Goal: Answer question/provide support

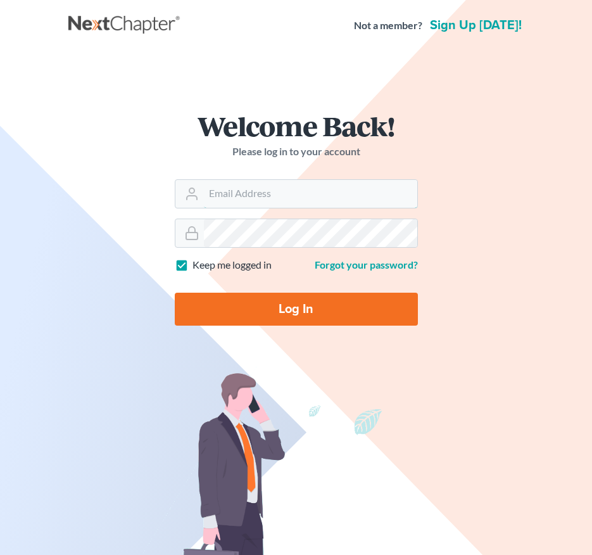
type input "tania@brasfieldlawfirm.com"
click at [283, 314] on input "Log In" at bounding box center [296, 309] width 243 height 33
type input "Thinking..."
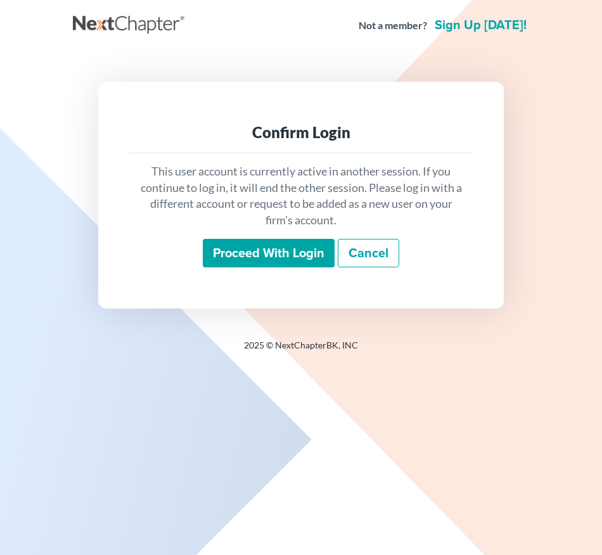
click at [283, 254] on input "Proceed with login" at bounding box center [269, 253] width 132 height 29
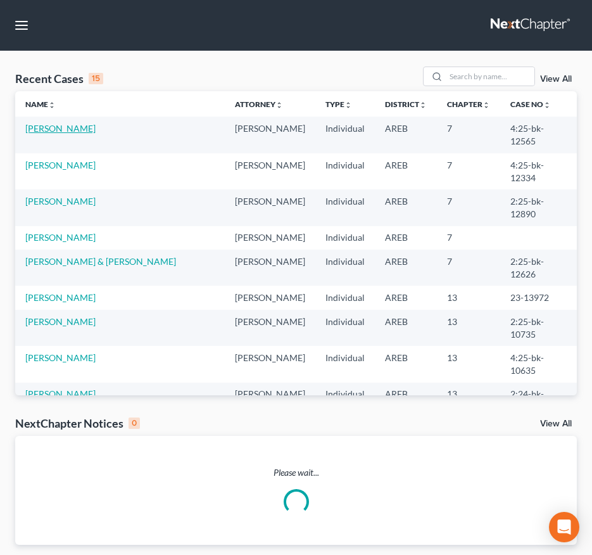
click at [46, 125] on link "Block, Patrick" at bounding box center [60, 128] width 70 height 11
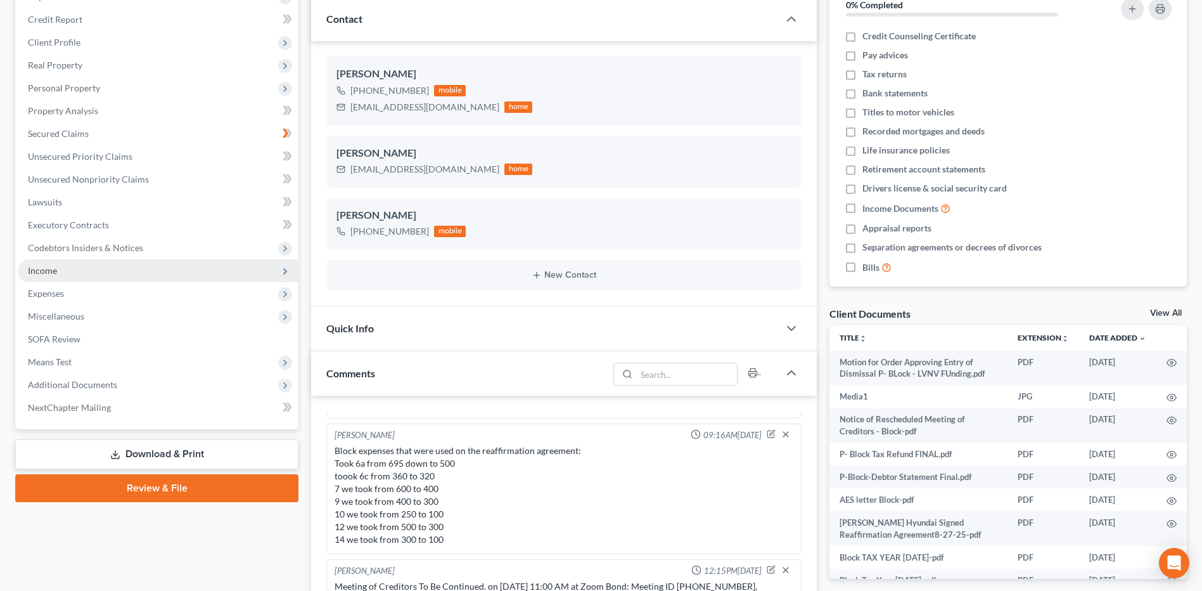
scroll to position [380, 0]
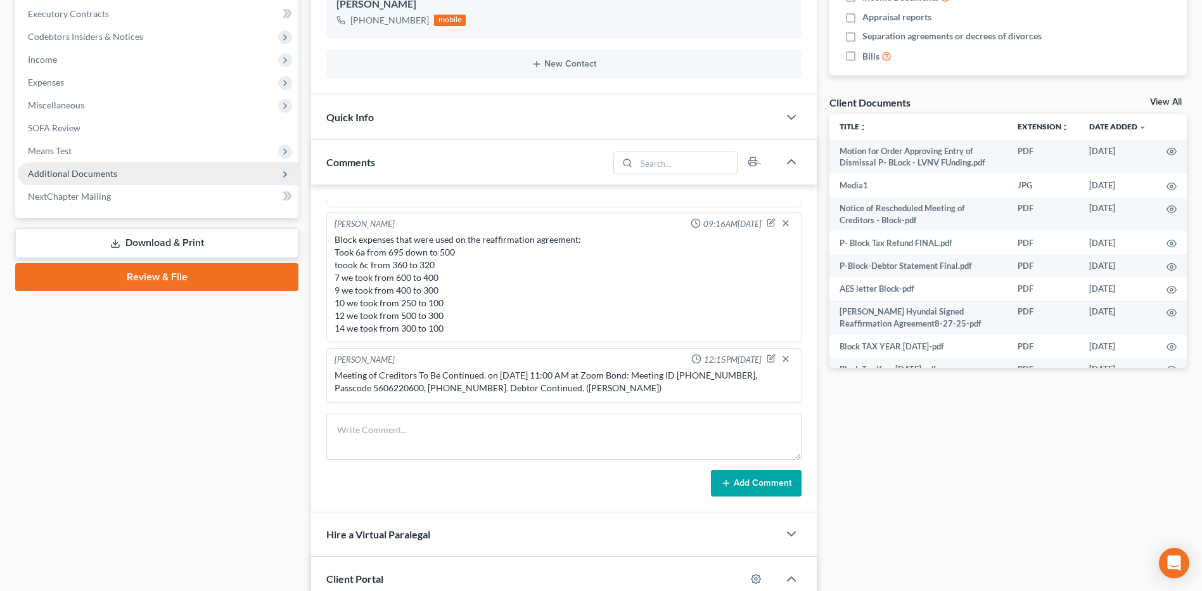
click at [68, 174] on span "Additional Documents" at bounding box center [72, 173] width 89 height 11
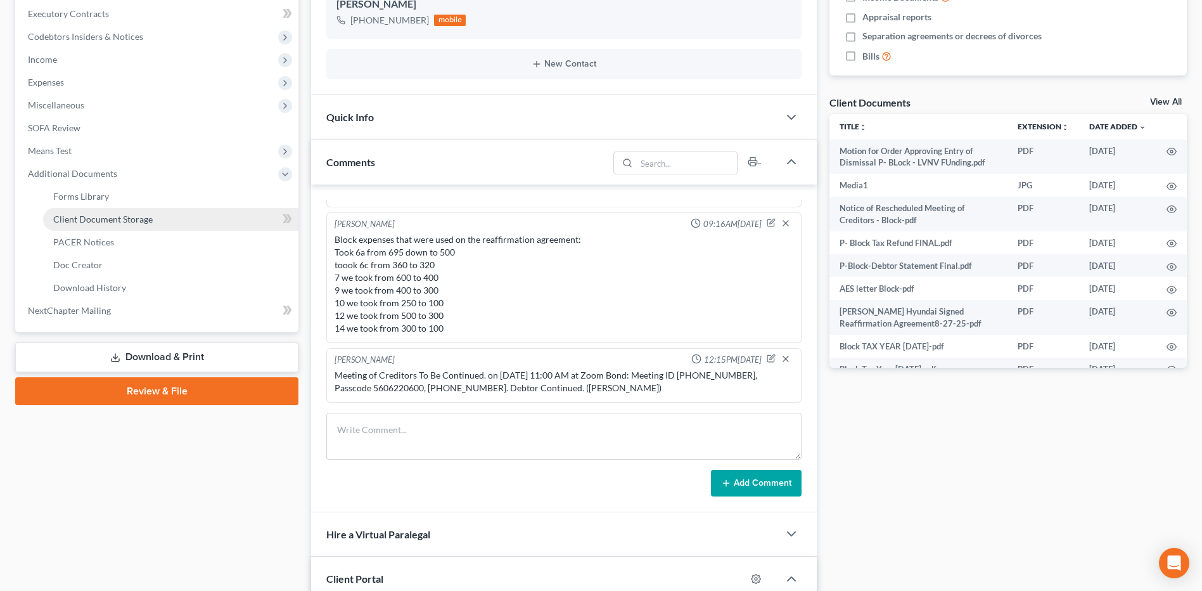
click at [89, 218] on span "Client Document Storage" at bounding box center [102, 219] width 99 height 11
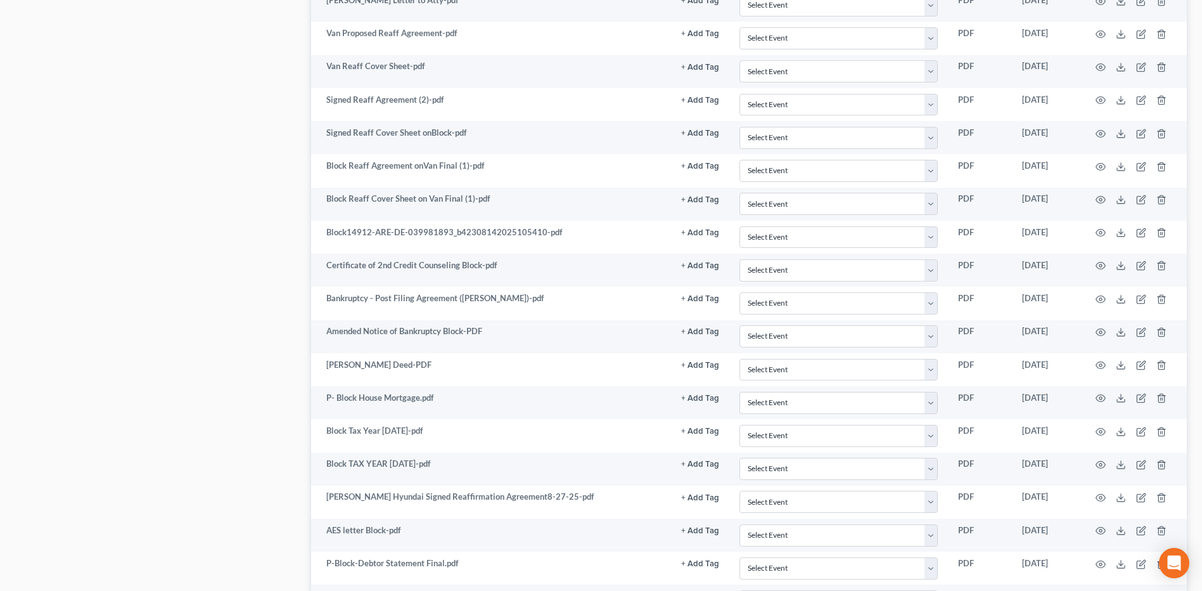
scroll to position [1141, 0]
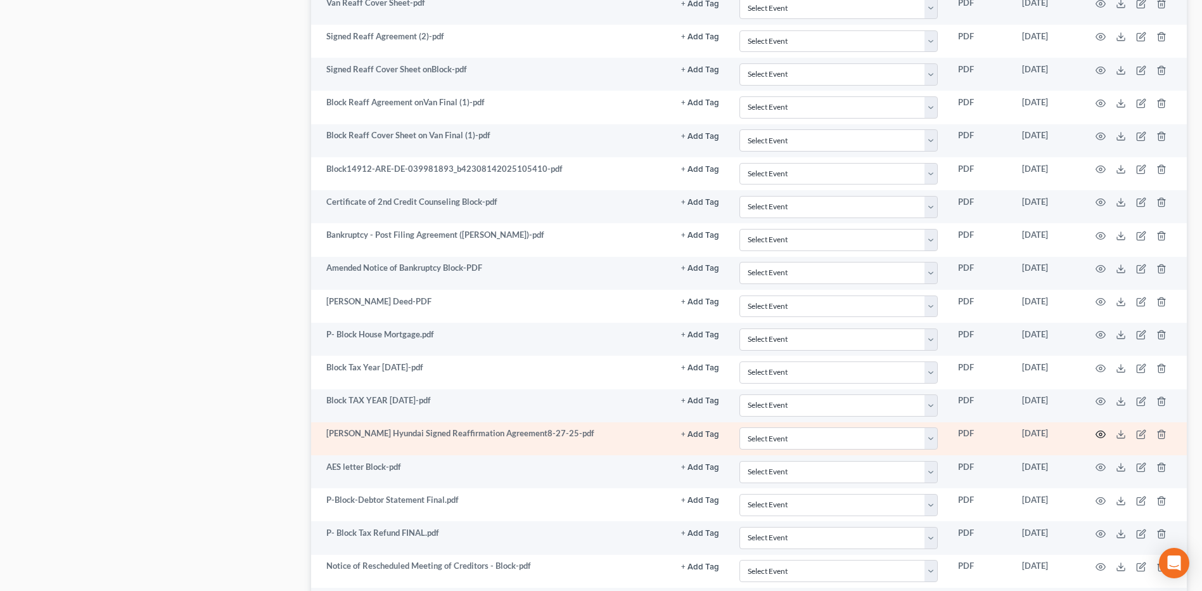
click at [601, 430] on icon "button" at bounding box center [1101, 434] width 10 height 10
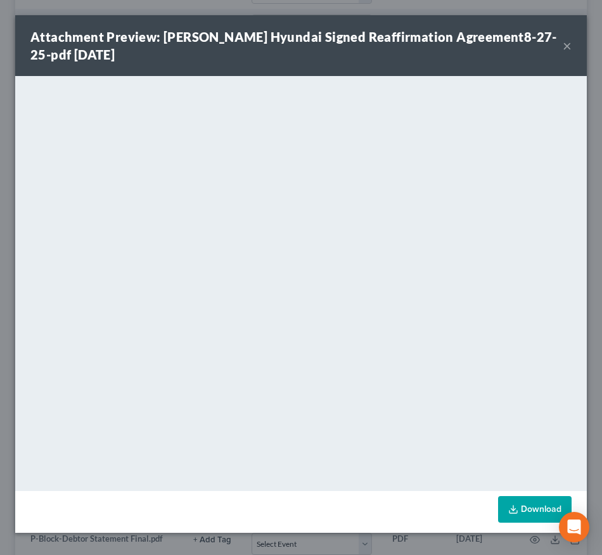
click at [573, 47] on div "Attachment Preview: PATRICK BLOCK Hyundai Signed Reaffirmation Agreement8-27-25…" at bounding box center [301, 45] width 572 height 61
click at [572, 49] on div "Attachment Preview: PATRICK BLOCK Hyundai Signed Reaffirmation Agreement8-27-25…" at bounding box center [301, 45] width 572 height 61
click at [565, 48] on button "×" at bounding box center [567, 45] width 9 height 15
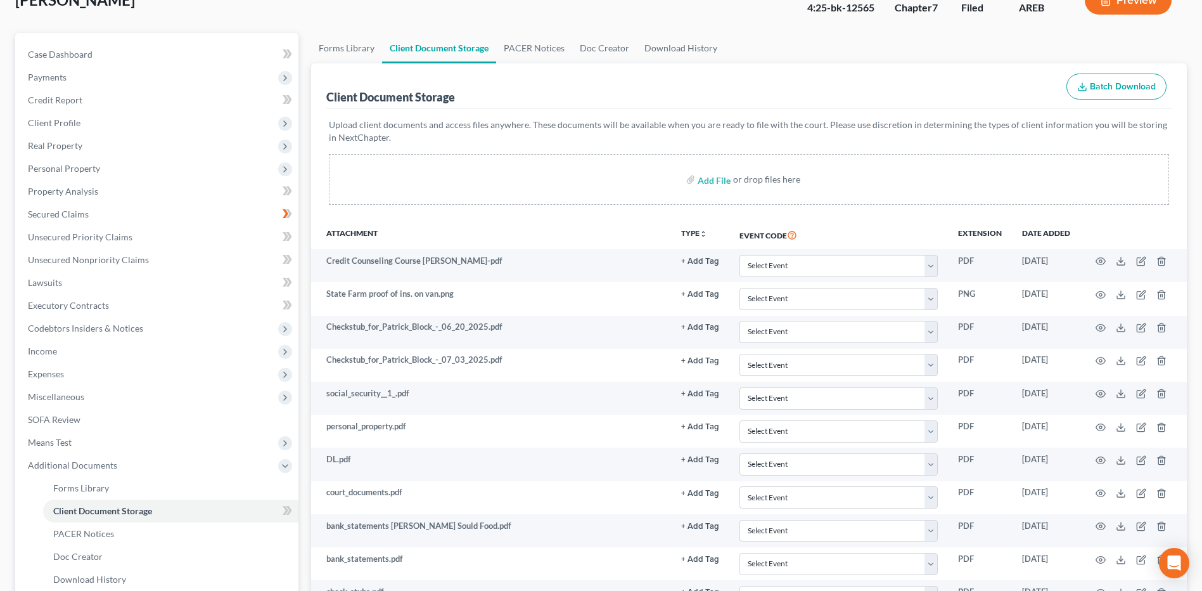
scroll to position [0, 0]
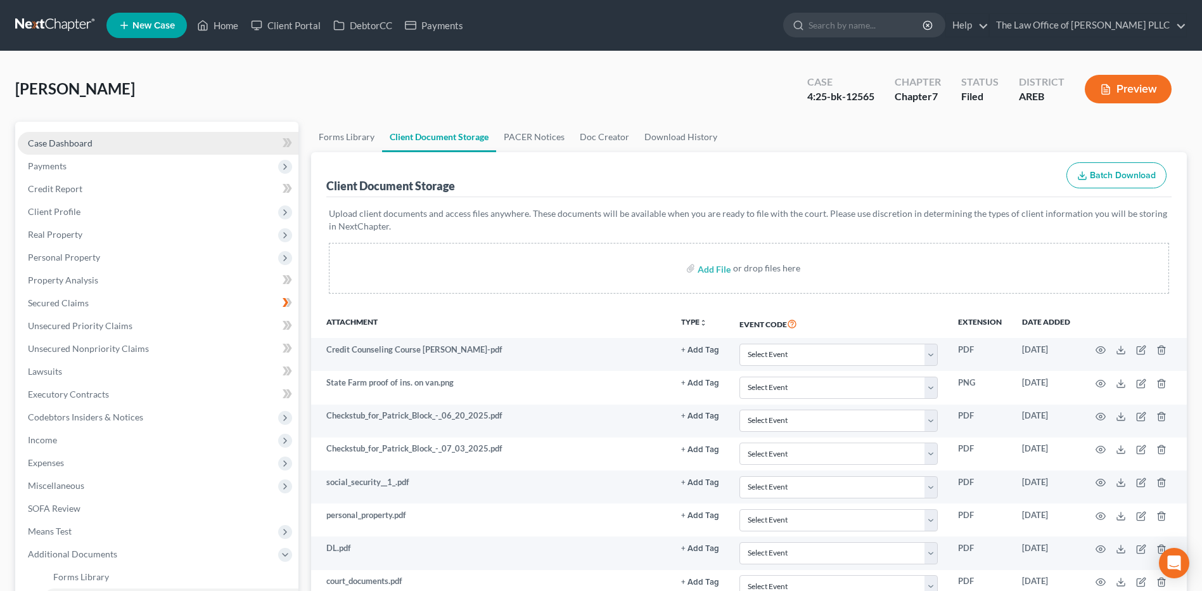
click at [84, 152] on link "Case Dashboard" at bounding box center [158, 143] width 281 height 23
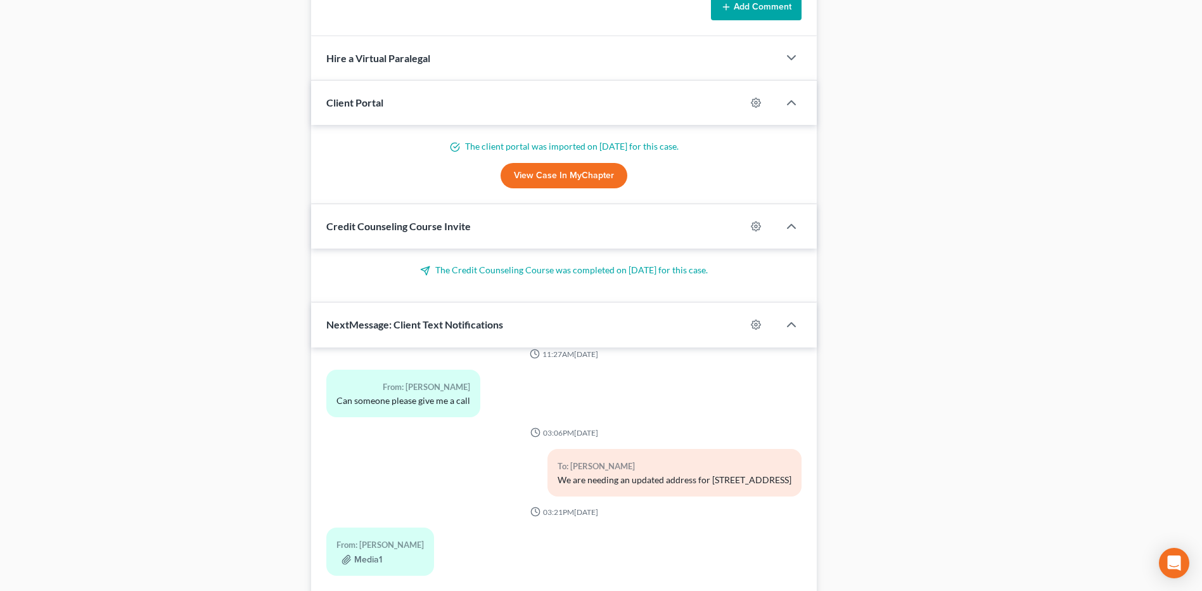
scroll to position [945, 0]
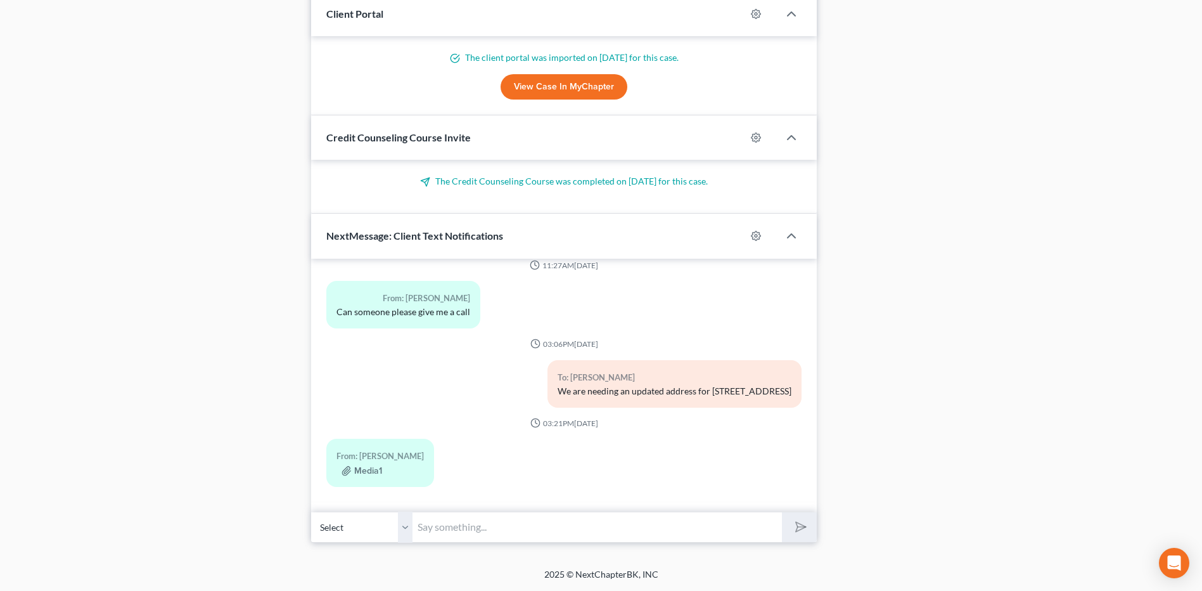
click at [483, 530] on input "text" at bounding box center [596, 526] width 369 height 31
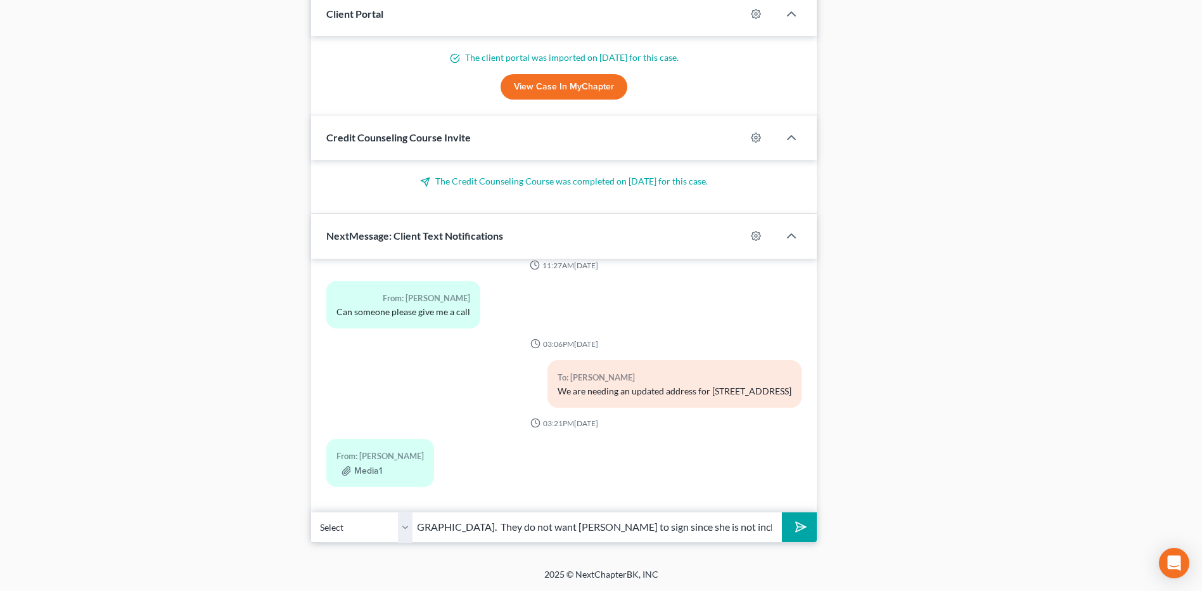
scroll to position [0, 304]
type input "Mr. Block, Hyundai has sent this reaffirmation agreement back to us. They do no…"
click at [601, 512] on button "submit" at bounding box center [799, 527] width 35 height 30
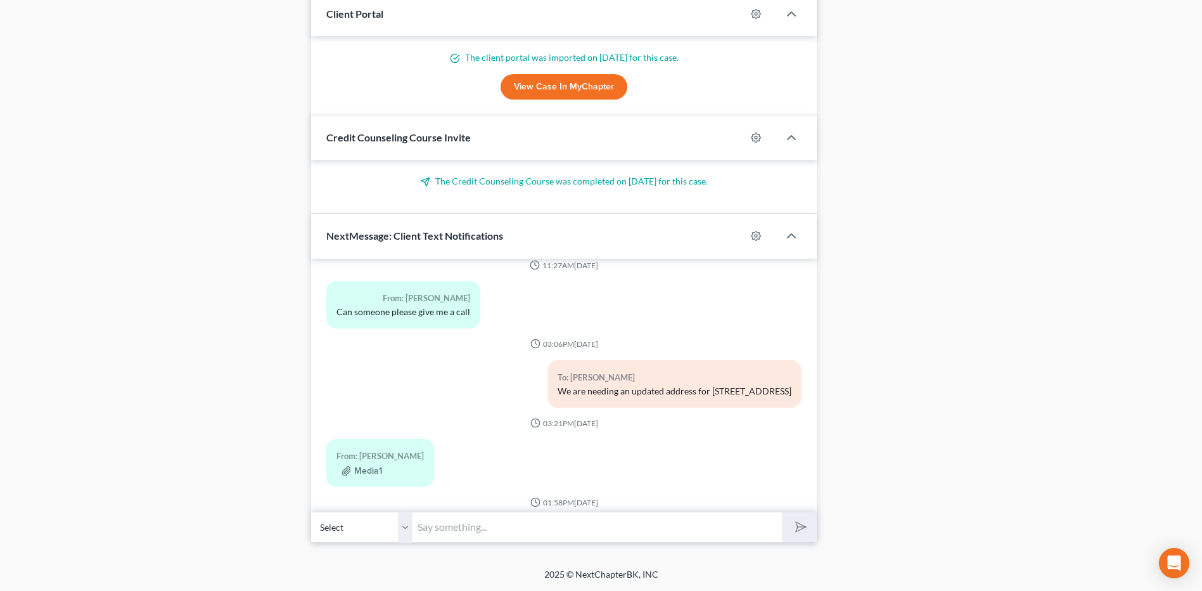
scroll to position [2591, 0]
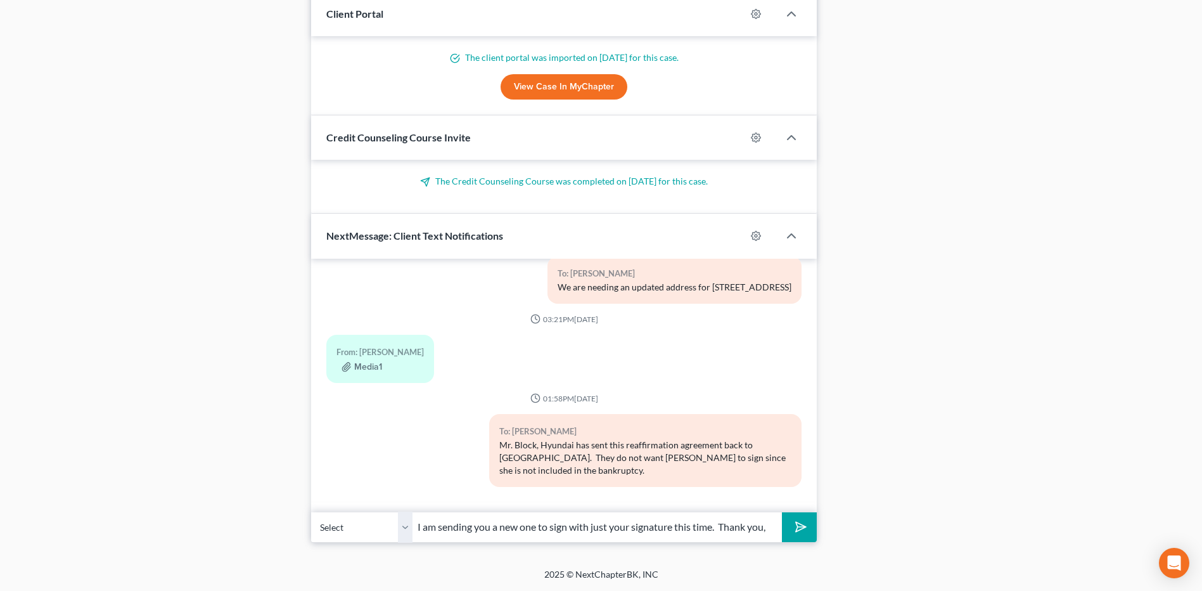
type input "I am sending you a new one to sign with just your signature this time. Thank yo…"
click at [601, 532] on button "submit" at bounding box center [799, 527] width 35 height 30
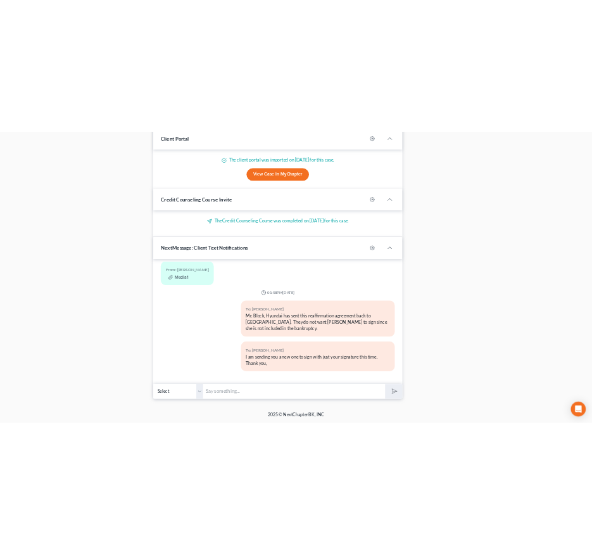
scroll to position [2573, 0]
